Goal: Task Accomplishment & Management: Use online tool/utility

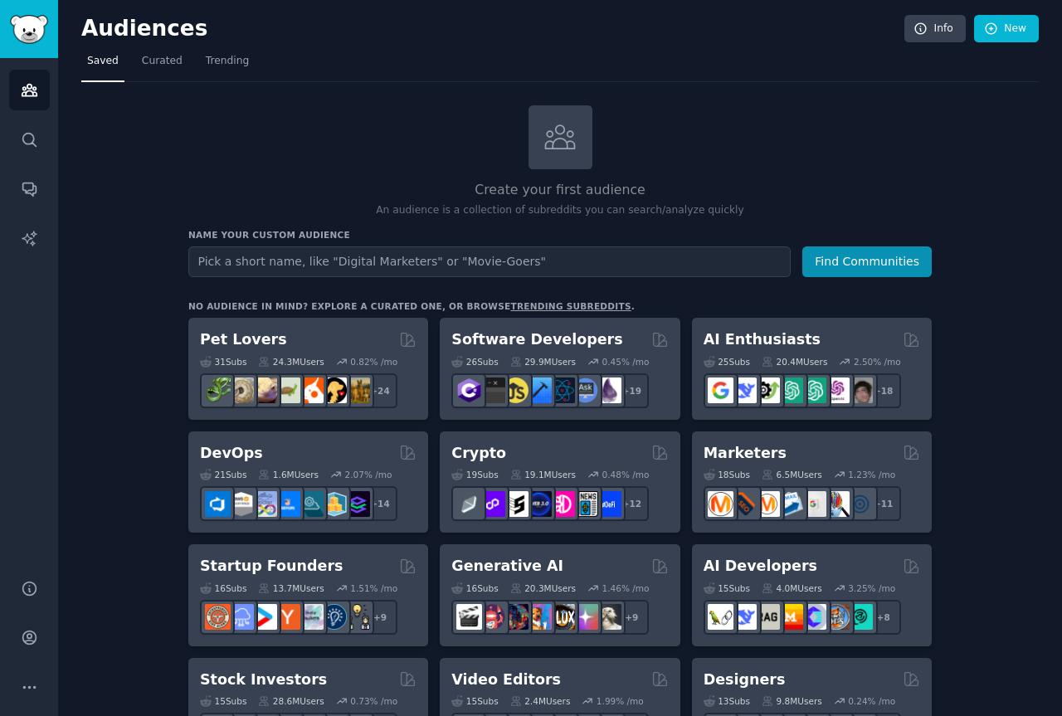
click at [405, 265] on input "text" at bounding box center [489, 261] width 602 height 31
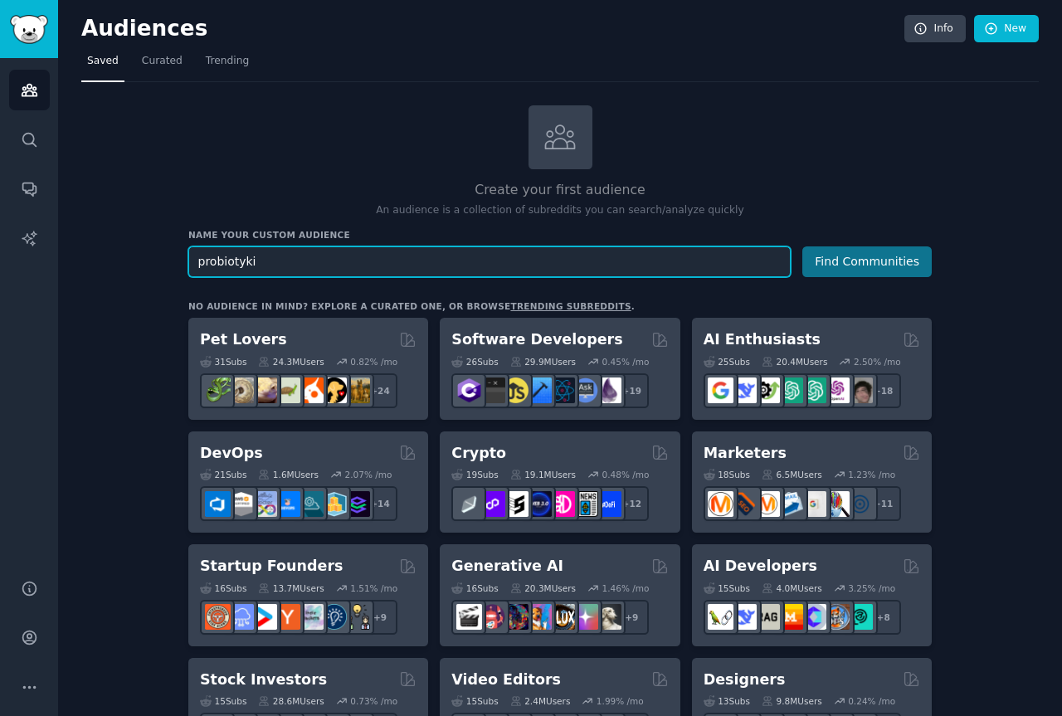
type input "probiotyki"
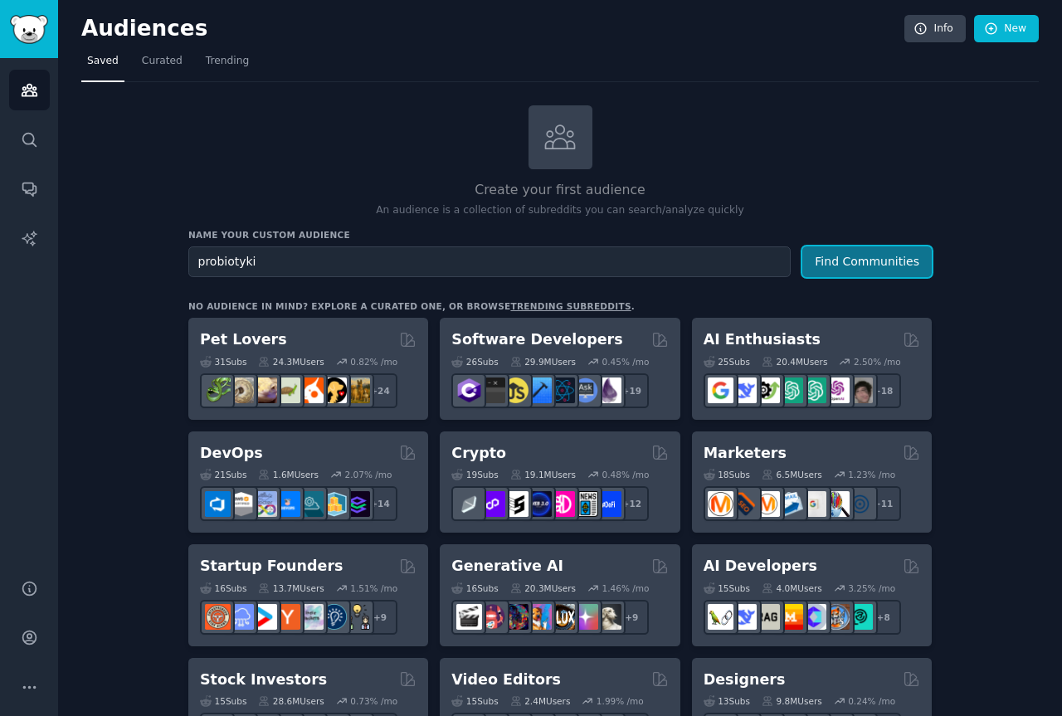
click at [855, 269] on button "Find Communities" at bounding box center [866, 261] width 129 height 31
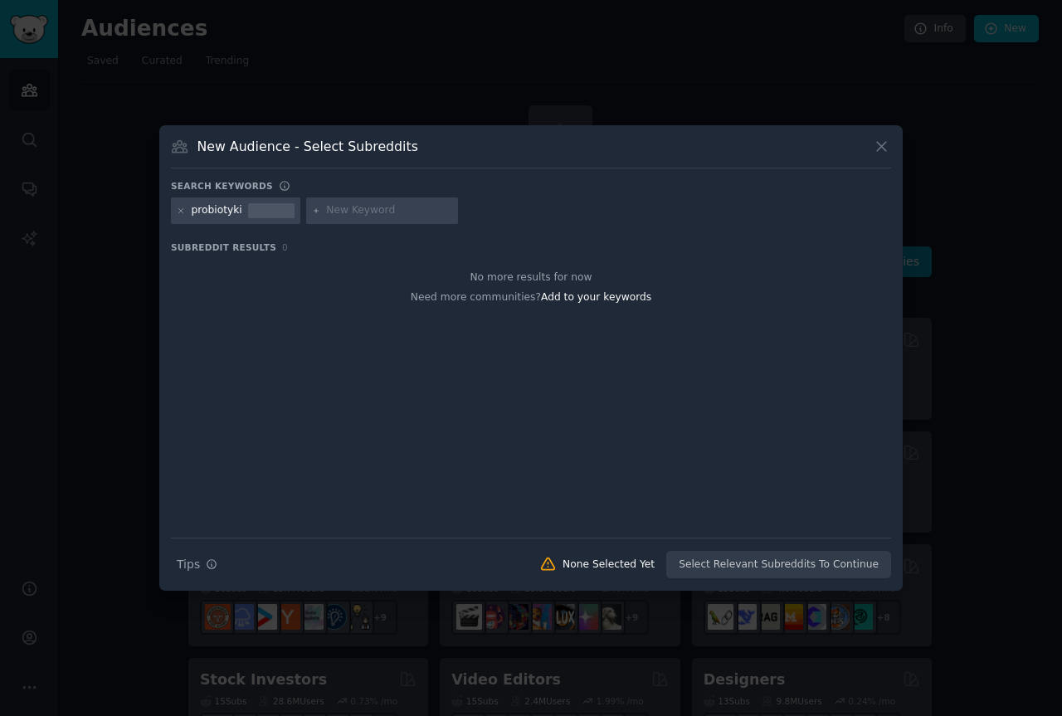
click at [746, 565] on div "Search Tips Tips None Selected Yet Select Relevant Subreddits To Continue" at bounding box center [531, 558] width 720 height 41
click at [748, 564] on div "Search Tips Tips None Selected Yet Select Relevant Subreddits To Continue" at bounding box center [531, 558] width 720 height 41
click at [551, 296] on span "Add to your keywords" at bounding box center [596, 297] width 110 height 12
click at [410, 212] on input "text" at bounding box center [389, 210] width 126 height 15
type input "priobotyki"
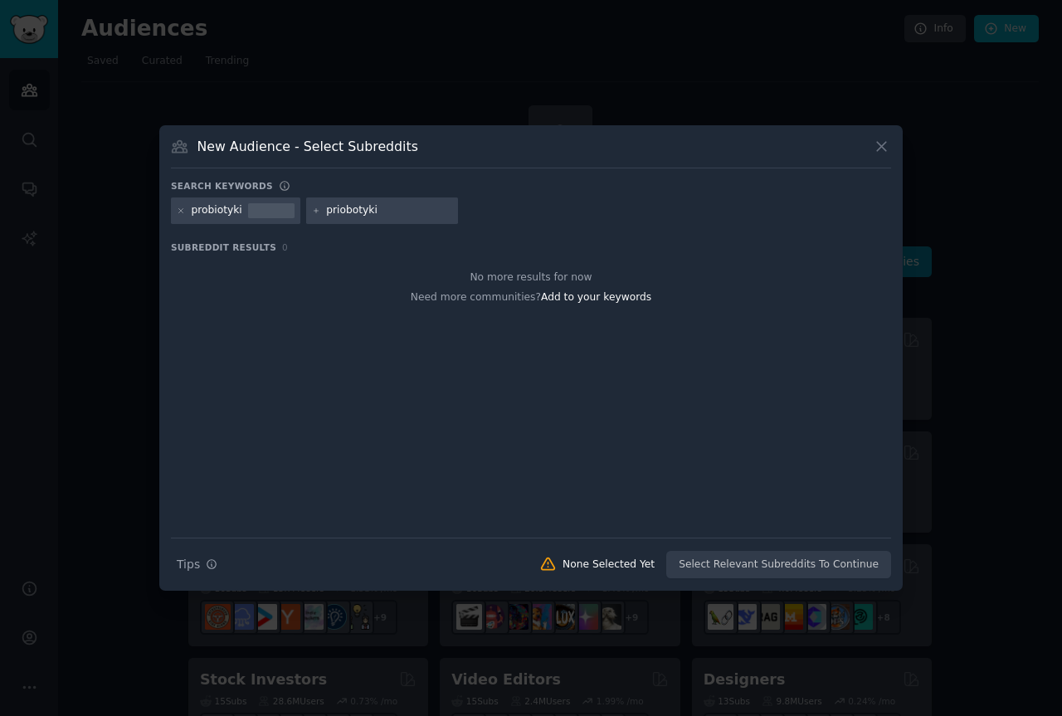
click at [777, 566] on div "Search Tips Tips None Selected Yet Select Relevant Subreddits To Continue" at bounding box center [531, 558] width 720 height 41
drag, startPoint x: 777, startPoint y: 566, endPoint x: 649, endPoint y: 427, distance: 189.0
click at [778, 566] on div "Search Tips Tips None Selected Yet Select Relevant Subreddits To Continue" at bounding box center [531, 558] width 720 height 41
click at [541, 299] on span "Add to your keywords" at bounding box center [596, 297] width 110 height 12
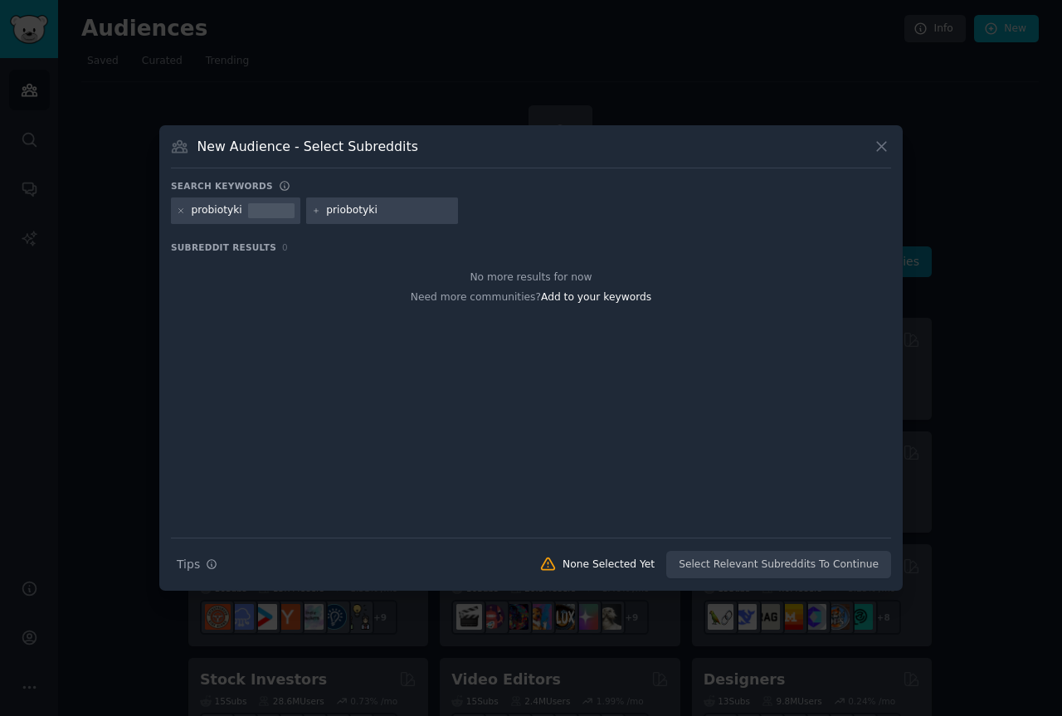
click at [434, 221] on div "priobotyki" at bounding box center [382, 210] width 153 height 27
click at [422, 205] on input "priobotyki" at bounding box center [389, 210] width 126 height 15
click at [222, 236] on div "Search keywords probiotyki priobotyki Subreddit Results 0 No more results for n…" at bounding box center [531, 379] width 720 height 399
click at [236, 254] on div "Subreddit Results 0 No more results for now Need more communities? Add to your …" at bounding box center [531, 389] width 720 height 296
click at [243, 247] on span "Subreddit Results" at bounding box center [223, 247] width 105 height 12
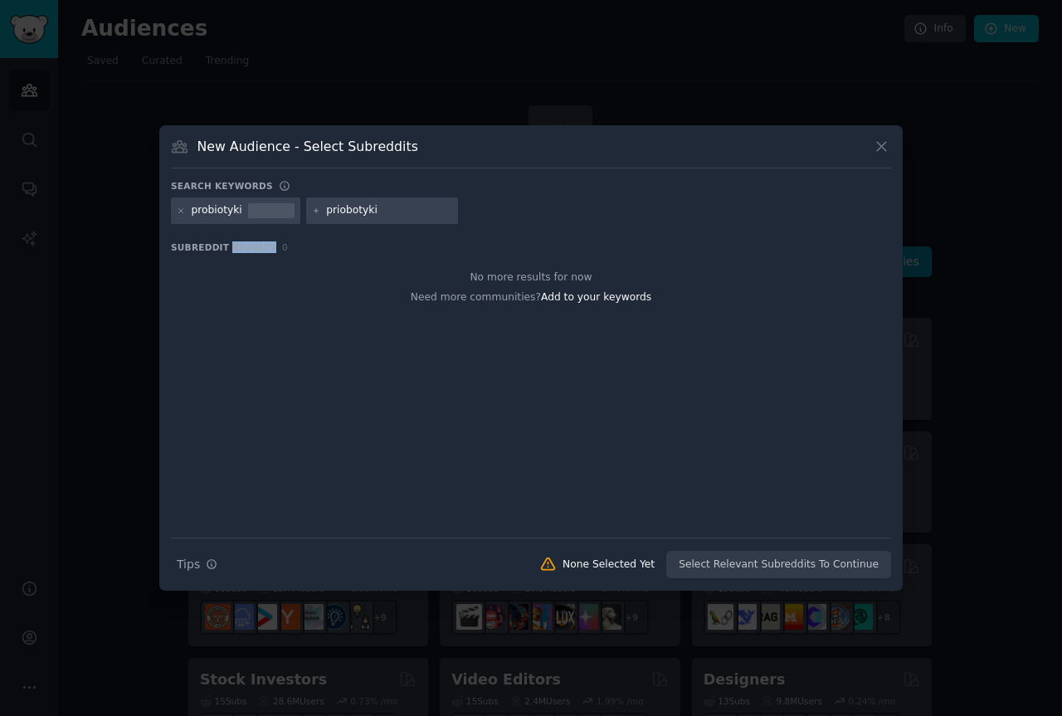
click at [243, 247] on span "Subreddit Results" at bounding box center [223, 247] width 105 height 12
click at [338, 294] on div "Need more communities? Add to your keywords" at bounding box center [531, 295] width 720 height 21
drag, startPoint x: 387, startPoint y: 205, endPoint x: 309, endPoint y: 205, distance: 78.8
click at [309, 205] on div "priobotyki" at bounding box center [382, 210] width 153 height 27
click at [879, 147] on icon at bounding box center [881, 146] width 17 height 17
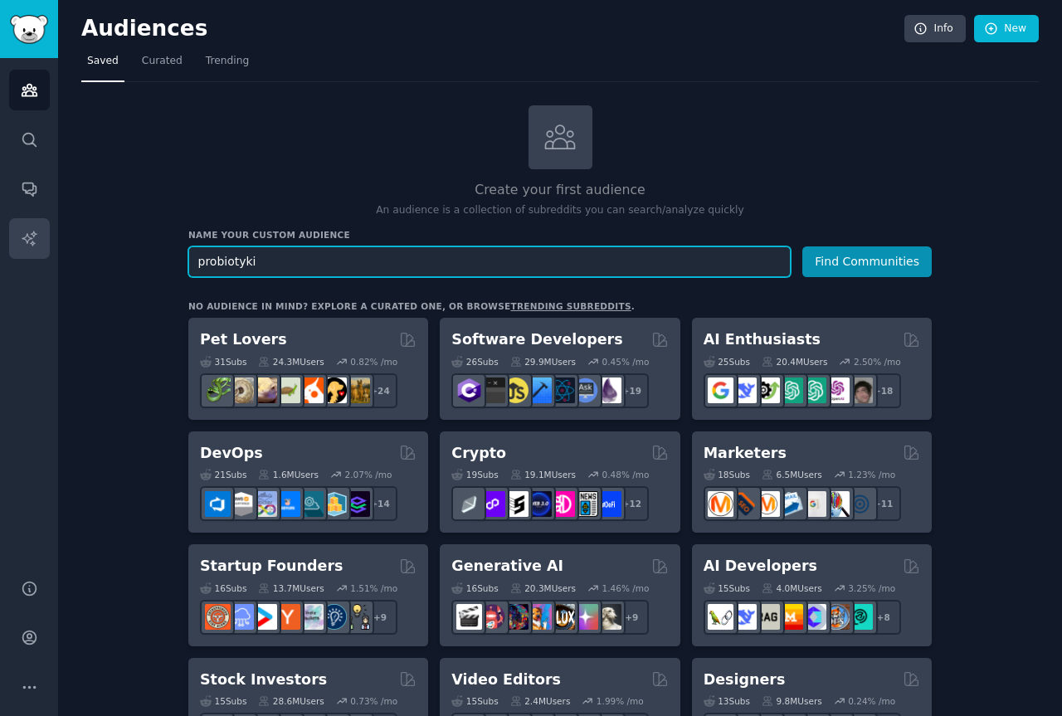
drag, startPoint x: 436, startPoint y: 263, endPoint x: 38, endPoint y: 237, distance: 398.2
click at [38, 237] on div "Audiences Search Conversations AI Reports Help Account More Audiences Info New …" at bounding box center [531, 358] width 1062 height 716
click at [603, 246] on input "text" at bounding box center [489, 261] width 602 height 31
type input "polska"
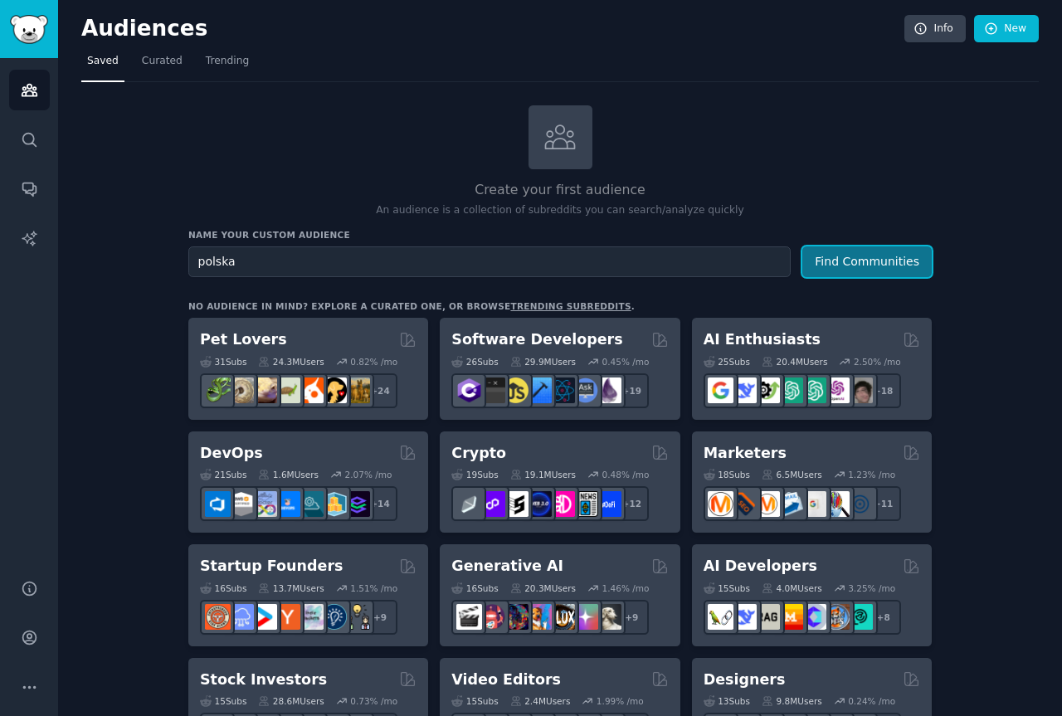
click at [889, 267] on button "Find Communities" at bounding box center [866, 261] width 129 height 31
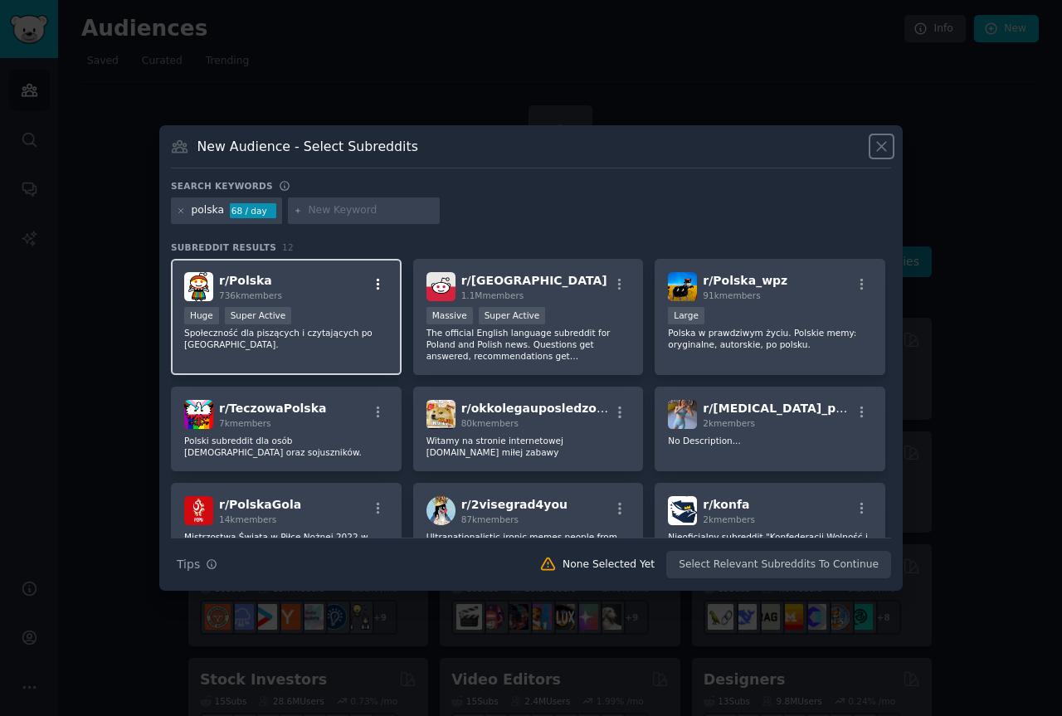
click at [374, 285] on icon "button" at bounding box center [378, 284] width 15 height 15
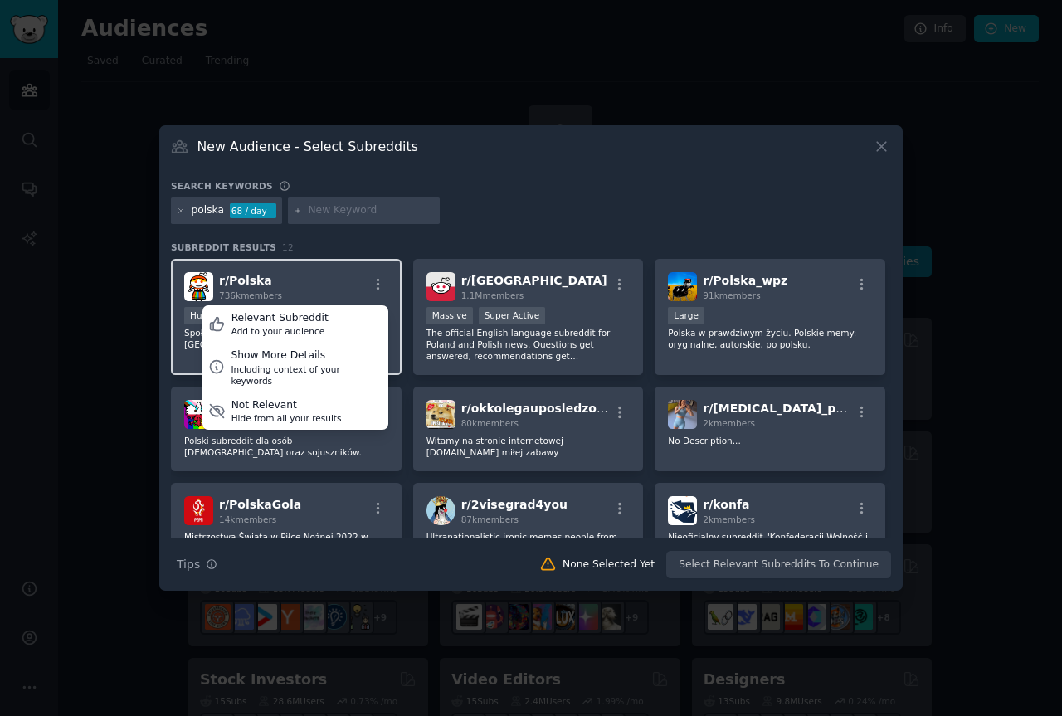
click at [241, 285] on span "r/ [GEOGRAPHIC_DATA]" at bounding box center [245, 280] width 53 height 13
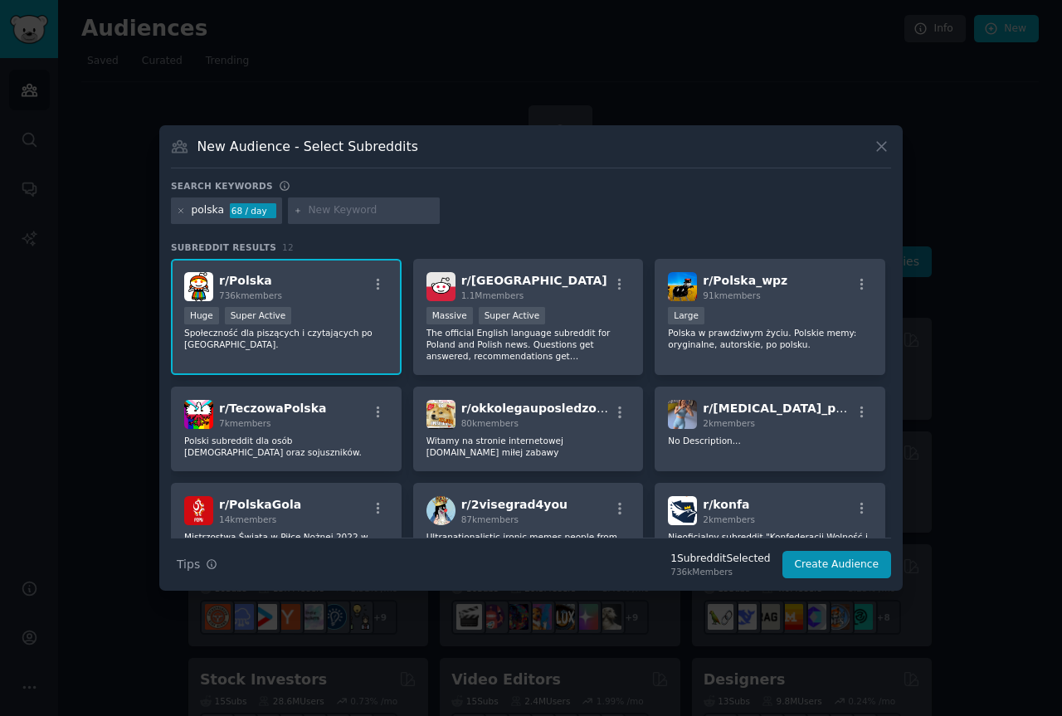
drag, startPoint x: 777, startPoint y: 223, endPoint x: 770, endPoint y: 236, distance: 14.8
click at [846, 315] on div "10,000 - 100,000 members Large" at bounding box center [770, 317] width 204 height 21
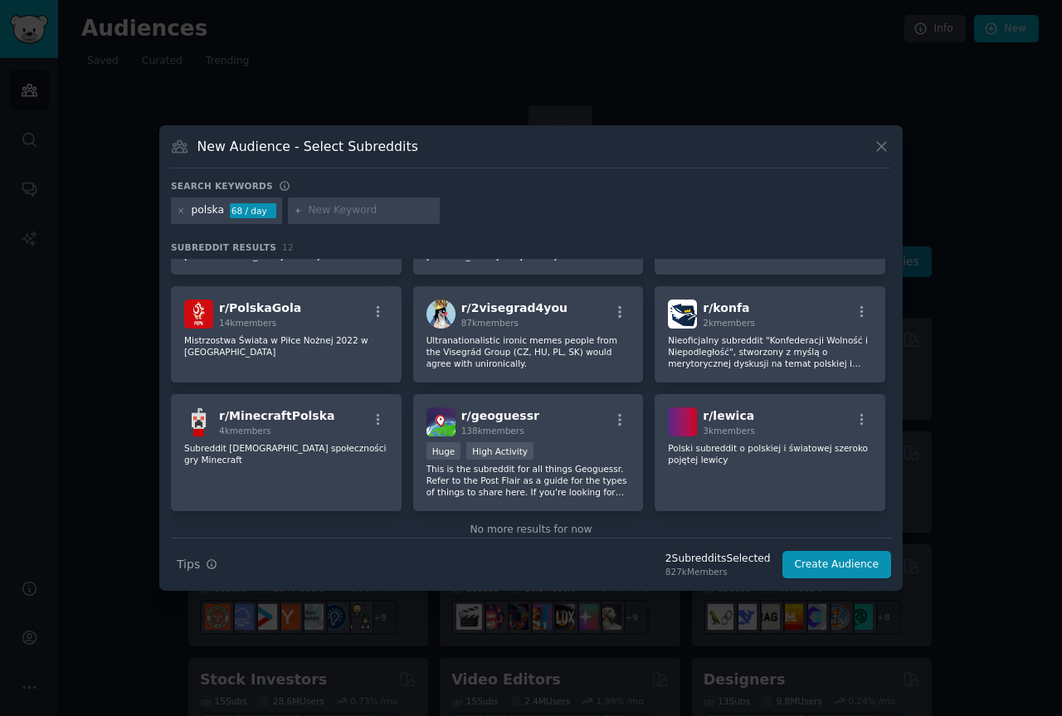
scroll to position [228, 0]
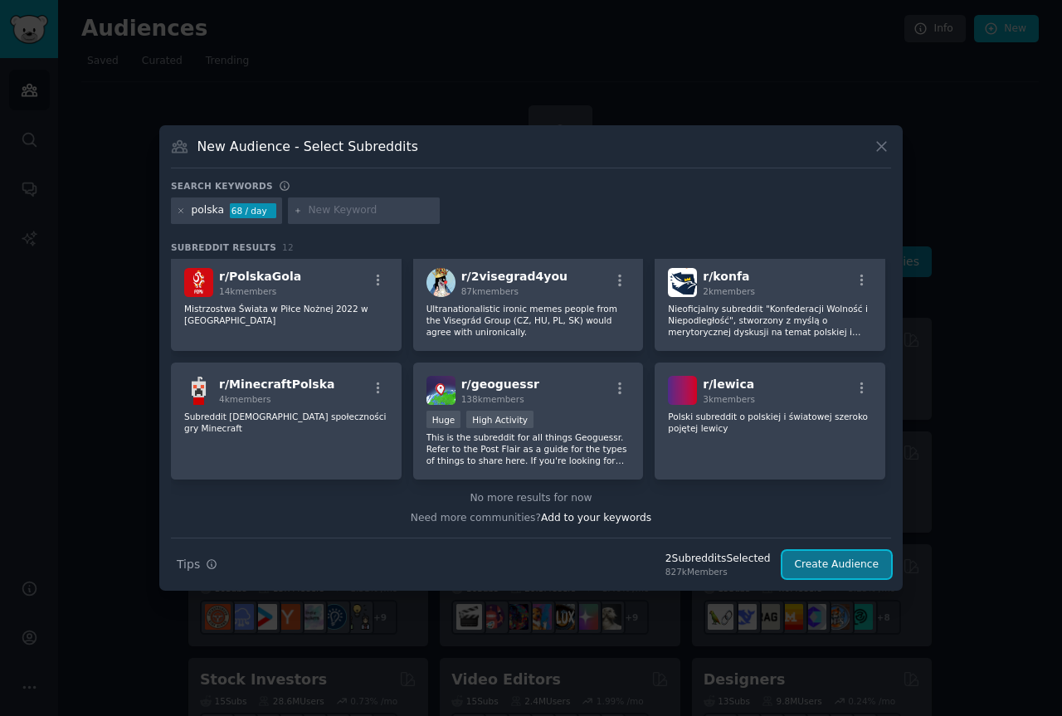
click at [856, 567] on button "Create Audience" at bounding box center [837, 565] width 110 height 28
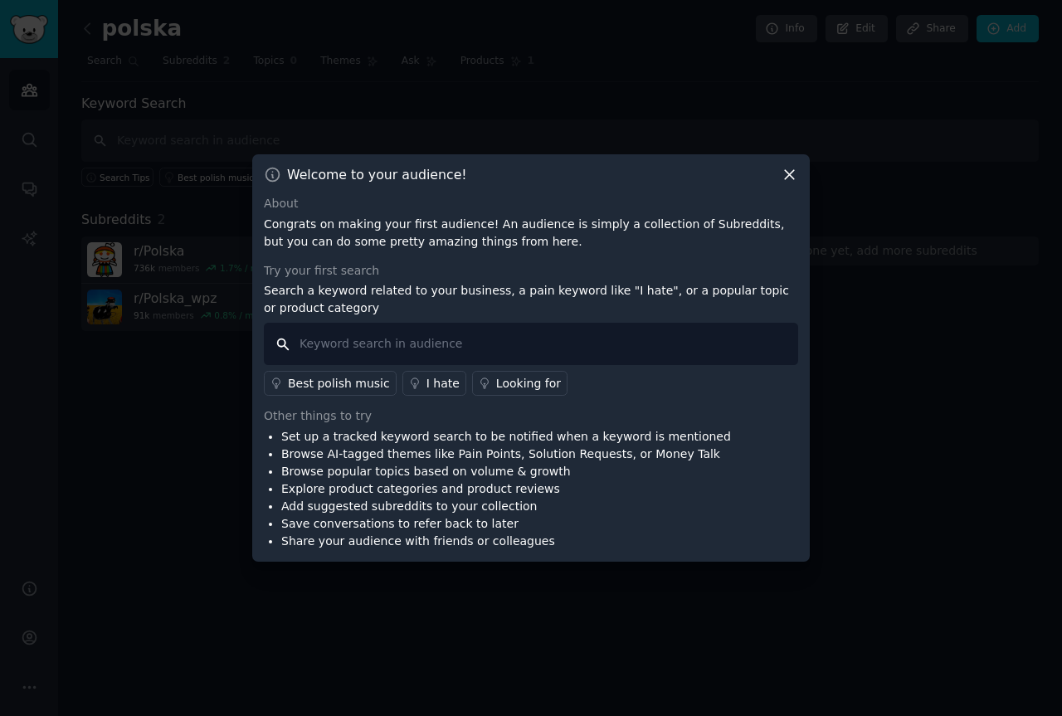
click at [397, 348] on input "text" at bounding box center [531, 344] width 534 height 42
type input "probiotyki"
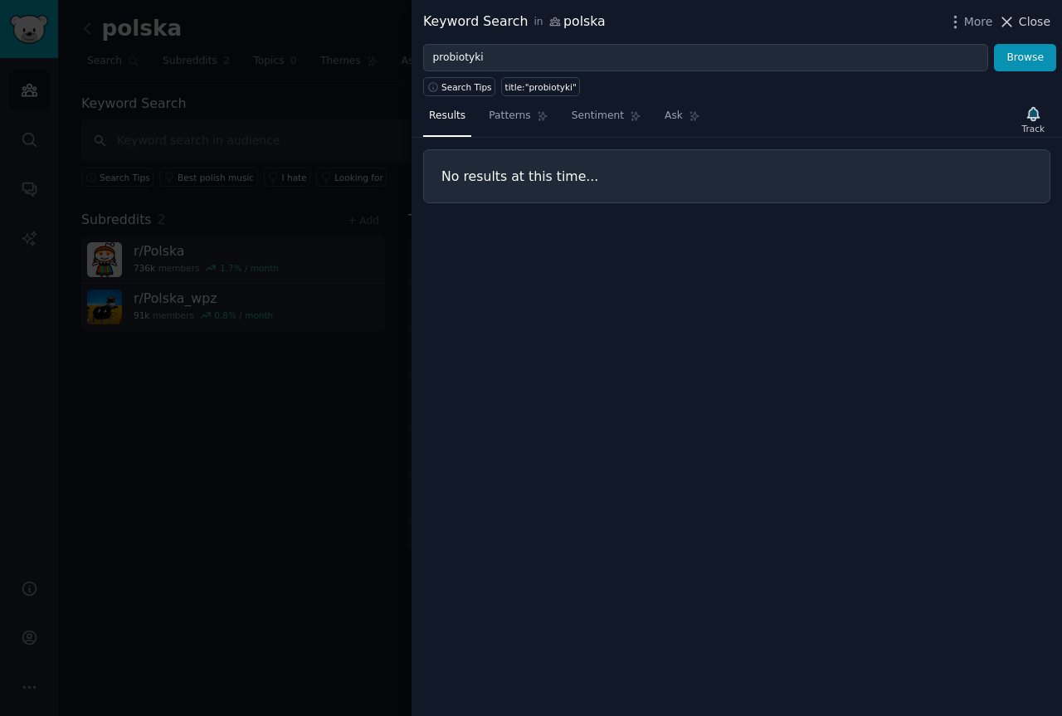
click at [1008, 20] on icon at bounding box center [1007, 21] width 9 height 9
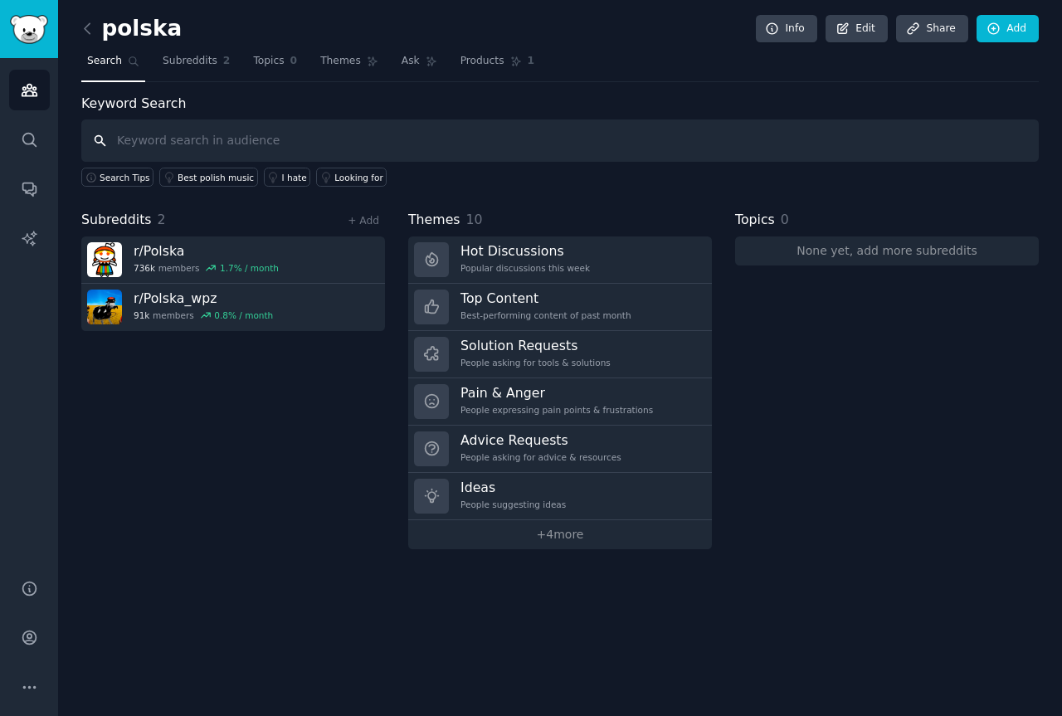
click at [307, 135] on input "text" at bounding box center [559, 140] width 957 height 42
type input "biznes"
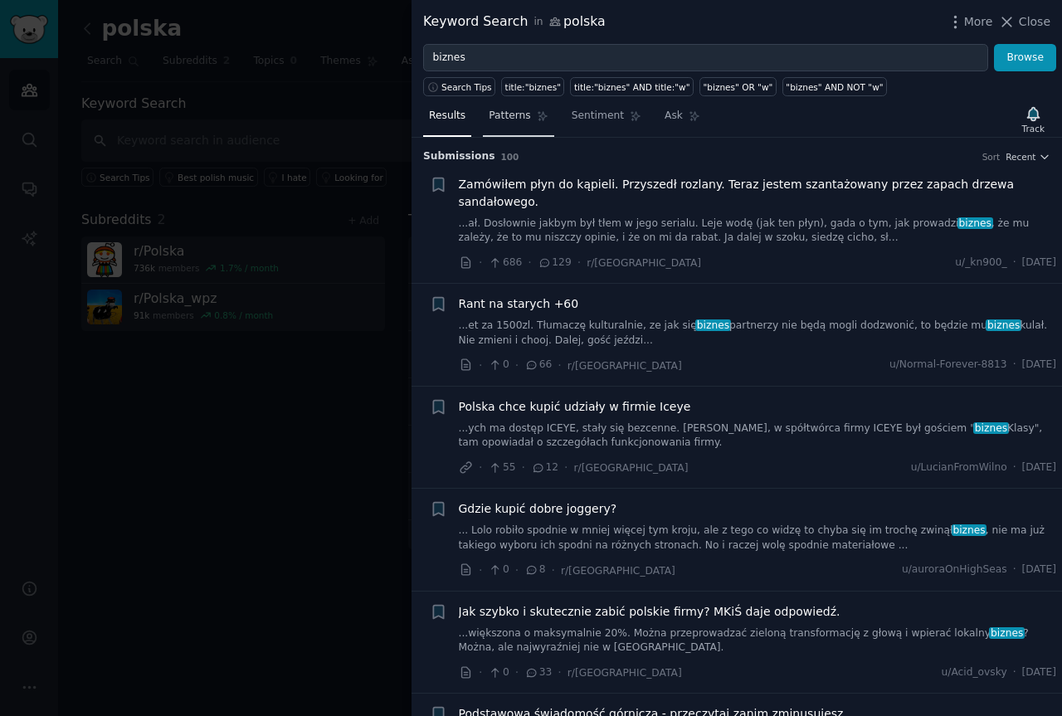
click at [500, 118] on span "Patterns" at bounding box center [509, 116] width 41 height 15
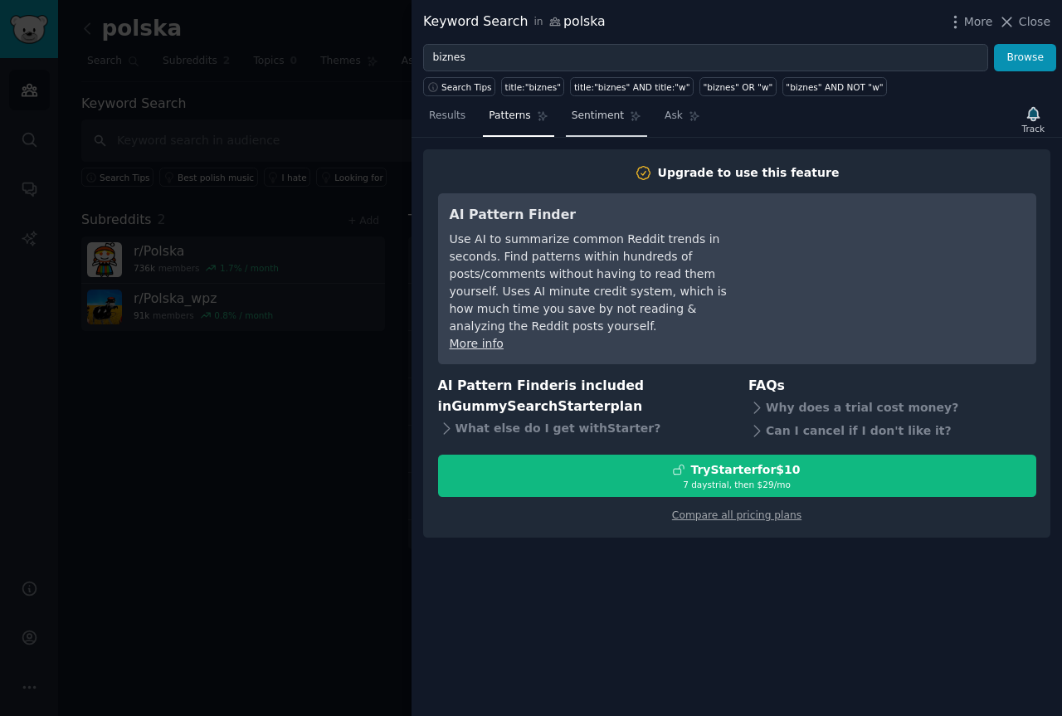
click at [574, 109] on span "Sentiment" at bounding box center [598, 116] width 52 height 15
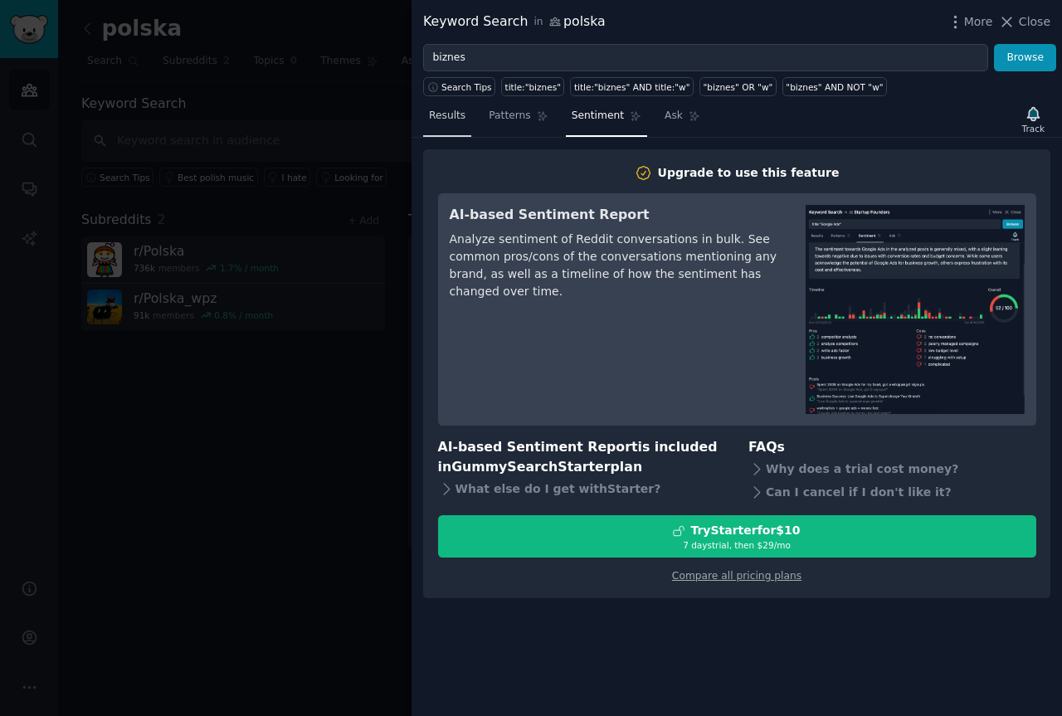
click at [451, 114] on span "Results" at bounding box center [447, 116] width 37 height 15
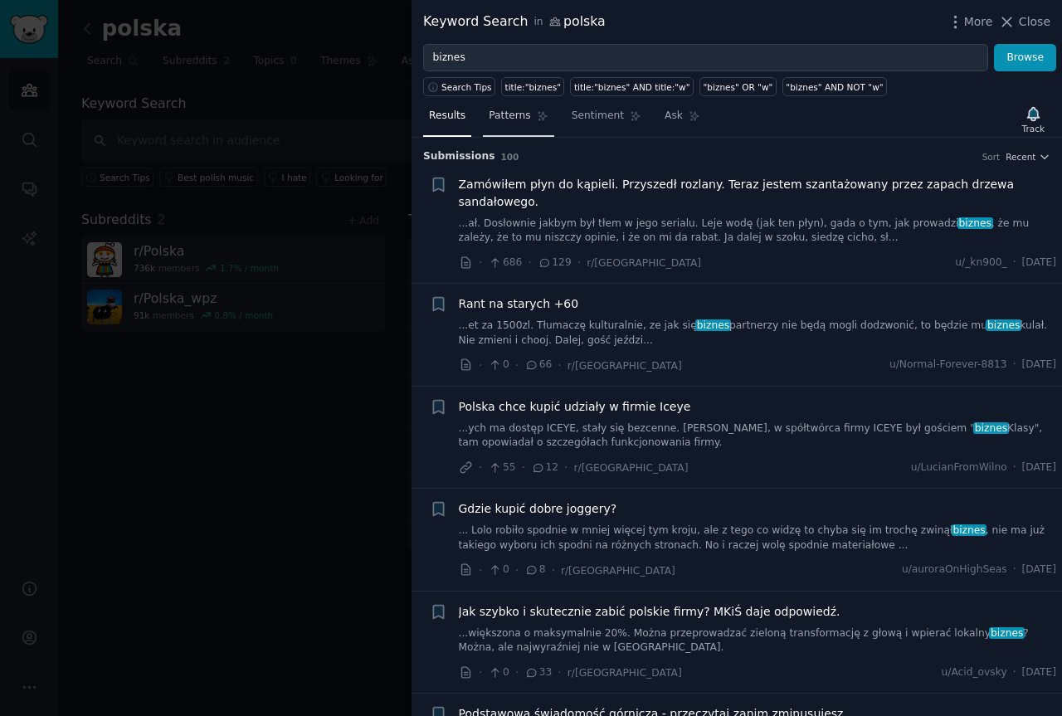
click at [525, 109] on link "Patterns" at bounding box center [518, 120] width 71 height 34
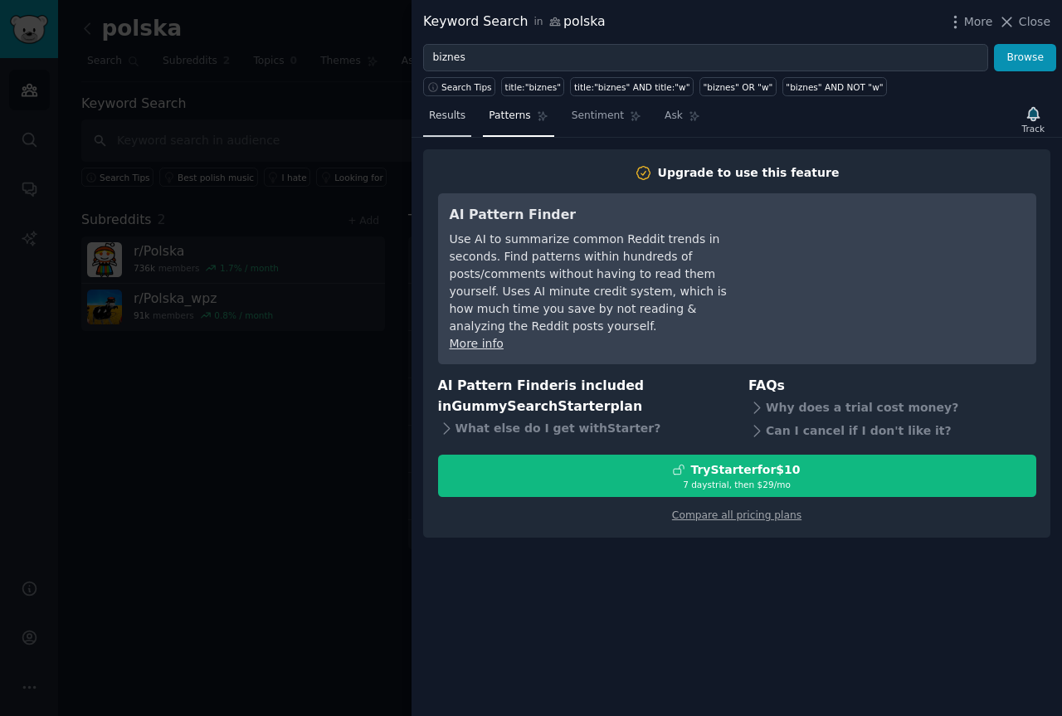
click at [430, 112] on span "Results" at bounding box center [447, 116] width 37 height 15
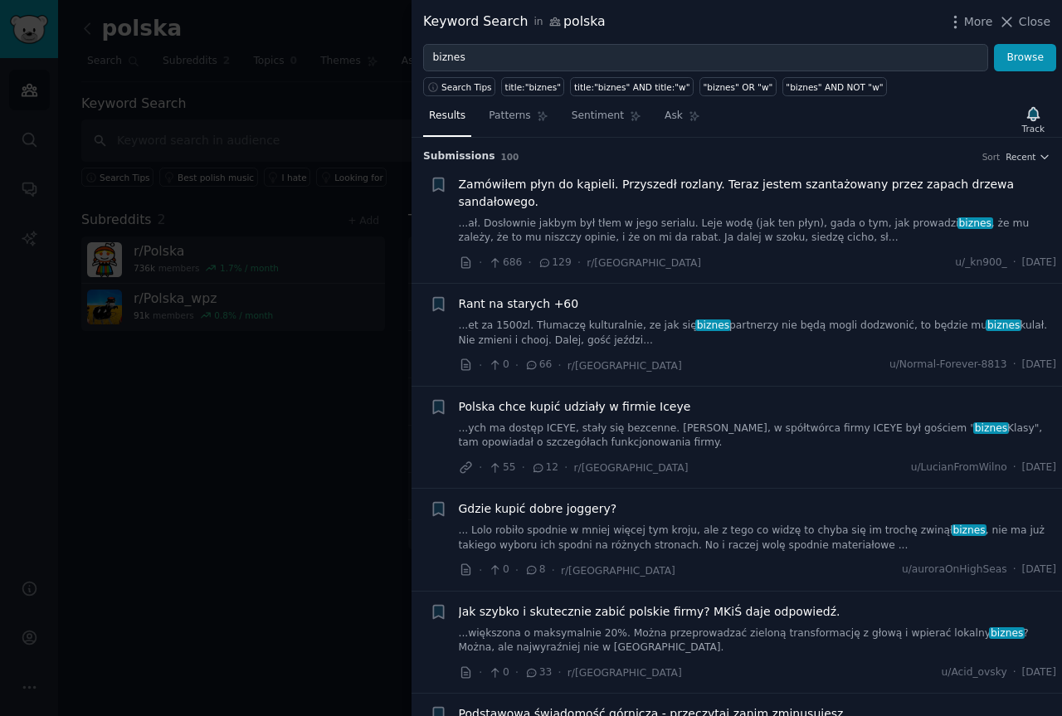
drag, startPoint x: 816, startPoint y: 214, endPoint x: 935, endPoint y: 309, distance: 152.9
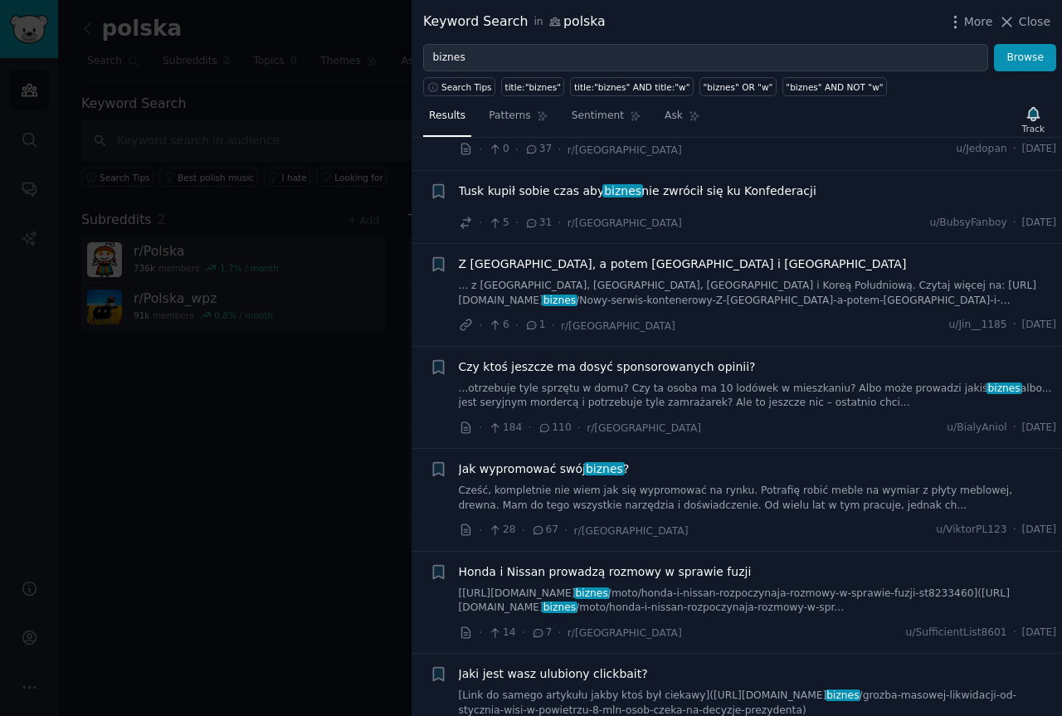
scroll to position [3036, 0]
